Goal: Book appointment/travel/reservation

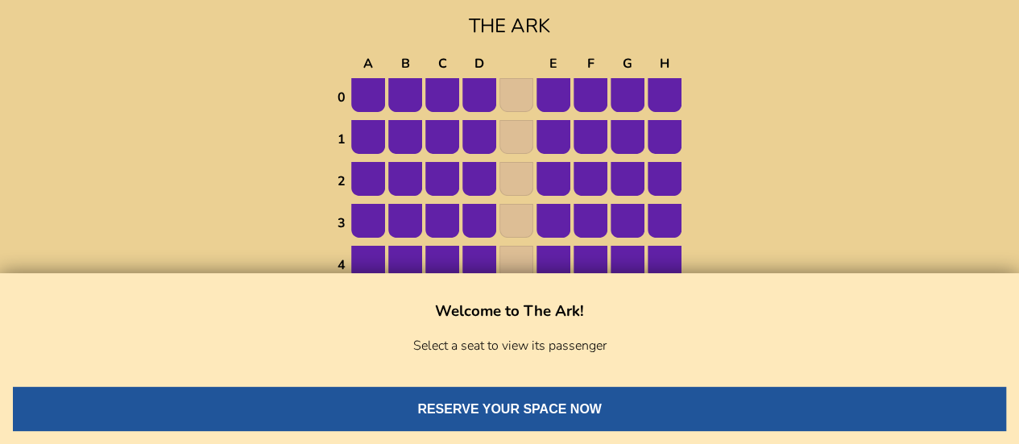
scroll to position [121, 0]
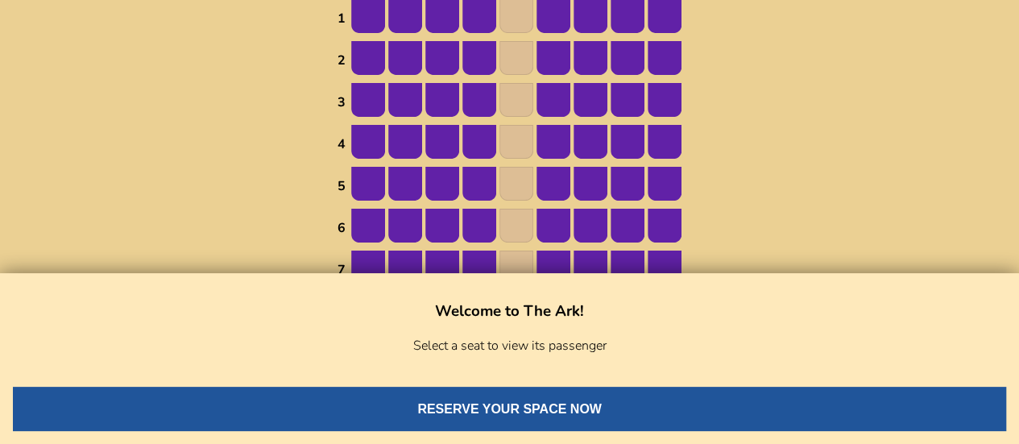
click at [552, 405] on button "RESERVE YOUR SPACE NOW" at bounding box center [509, 409] width 993 height 44
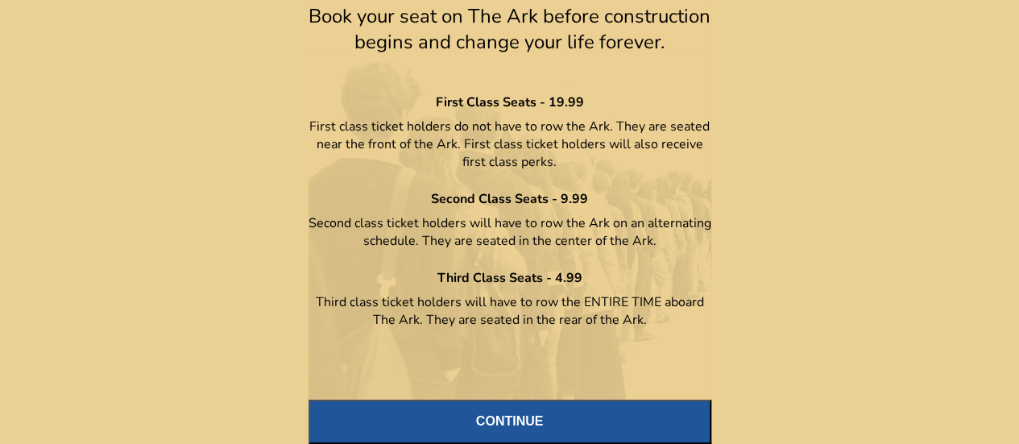
click at [535, 414] on button "CONTINUE" at bounding box center [509, 421] width 403 height 44
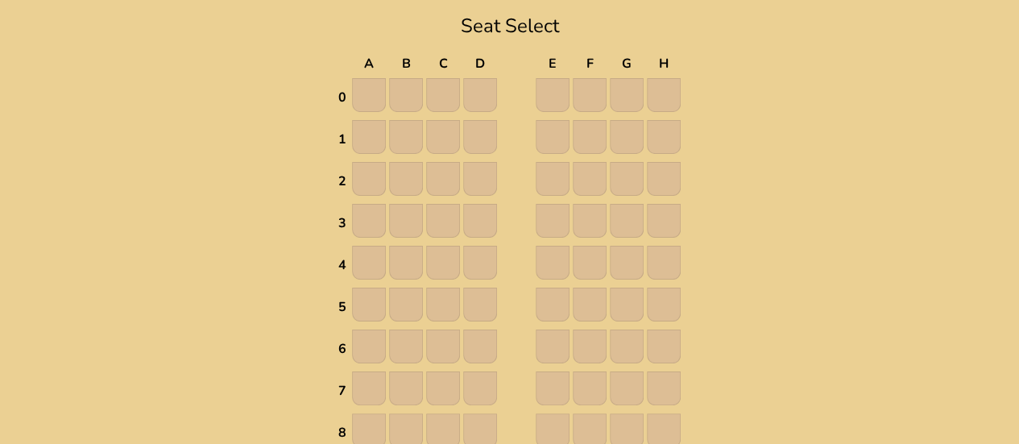
click at [364, 129] on img at bounding box center [369, 137] width 34 height 34
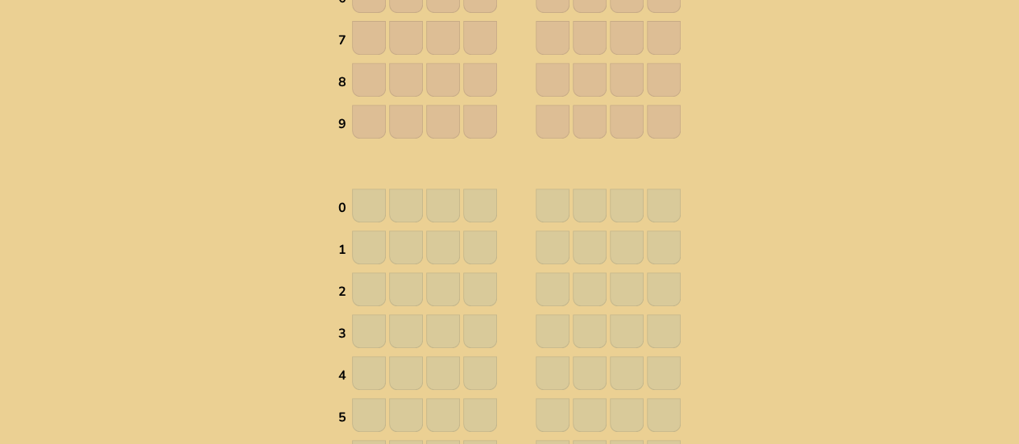
scroll to position [643, 0]
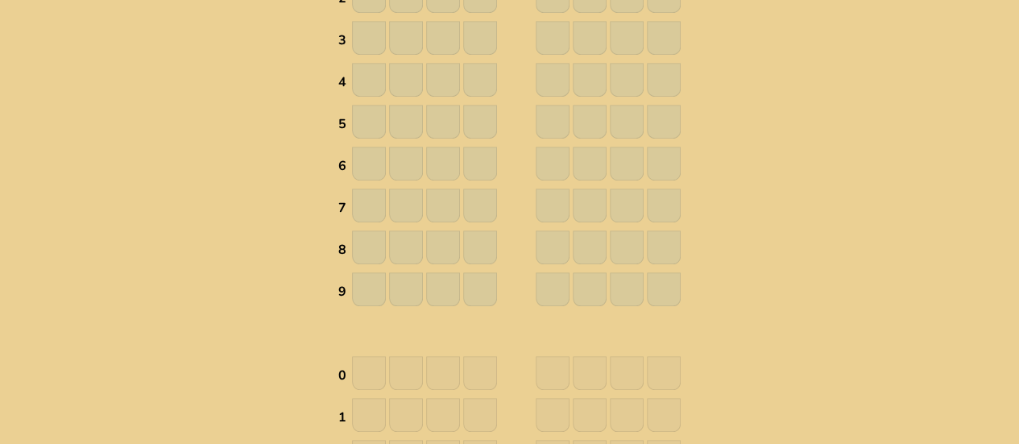
click at [370, 153] on img at bounding box center [369, 164] width 34 height 34
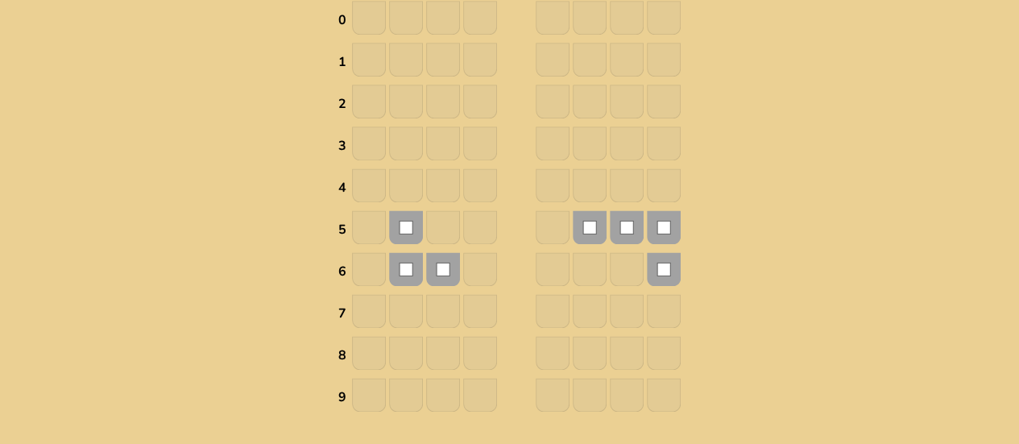
click at [406, 221] on img at bounding box center [406, 227] width 34 height 34
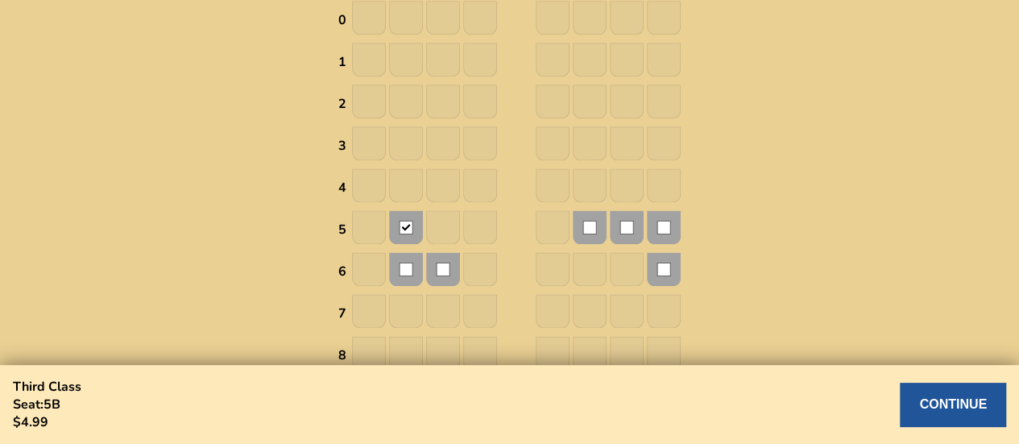
click at [936, 396] on button "CONTINUE" at bounding box center [953, 405] width 106 height 44
select select "US"
